Goal: Information Seeking & Learning: Learn about a topic

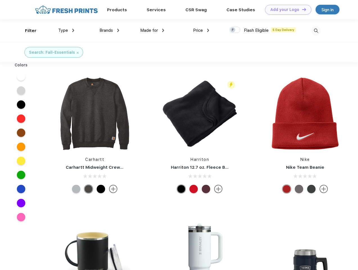
click at [286, 10] on link "Add your Logo Design Tool" at bounding box center [288, 10] width 46 height 10
click at [0, 0] on div "Design Tool" at bounding box center [0, 0] width 0 height 0
click at [302, 9] on link "Add your Logo Design Tool" at bounding box center [288, 10] width 46 height 10
click at [27, 31] on div "Filter" at bounding box center [31, 31] width 12 height 6
click at [66, 30] on span "Type" at bounding box center [63, 30] width 10 height 5
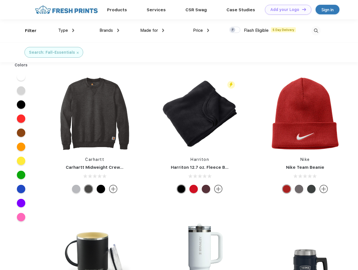
click at [109, 30] on span "Brands" at bounding box center [107, 30] width 14 height 5
click at [153, 30] on span "Made for" at bounding box center [149, 30] width 18 height 5
click at [201, 30] on span "Price" at bounding box center [198, 30] width 10 height 5
click at [235, 30] on div at bounding box center [235, 30] width 11 height 6
click at [233, 30] on input "checkbox" at bounding box center [232, 28] width 4 height 4
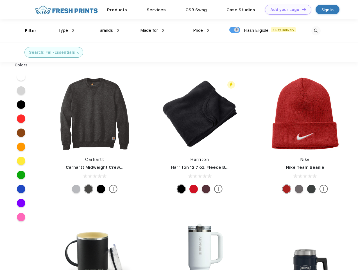
click at [316, 31] on img at bounding box center [316, 30] width 9 height 9
